Goal: Check status: Check status

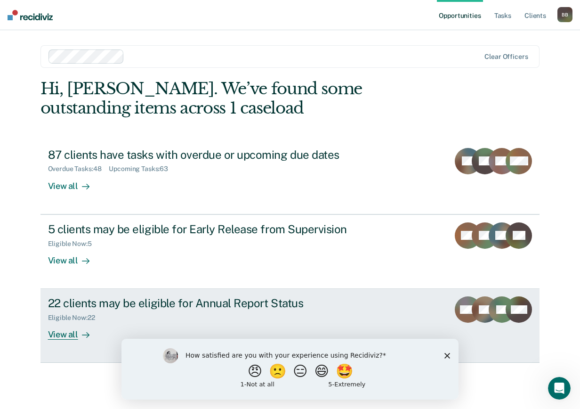
click at [62, 335] on div "View all" at bounding box center [74, 331] width 53 height 18
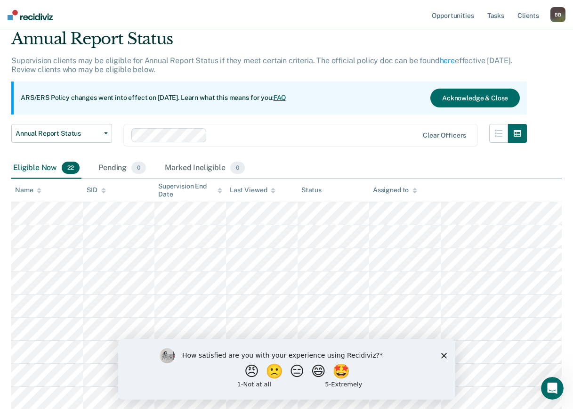
scroll to position [35, 0]
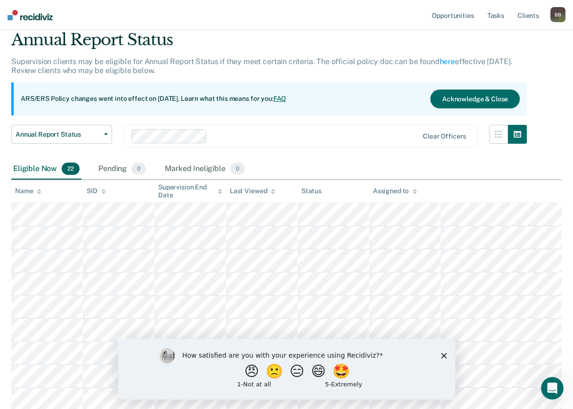
click at [439, 360] on div "How satisfied are you with your experience using Recidiviz? 😠 🙁 😑 😄 🤩 1 - Not a…" at bounding box center [286, 368] width 337 height 61
click at [442, 357] on icon "Close survey" at bounding box center [444, 355] width 6 height 6
